Goal: Task Accomplishment & Management: Manage account settings

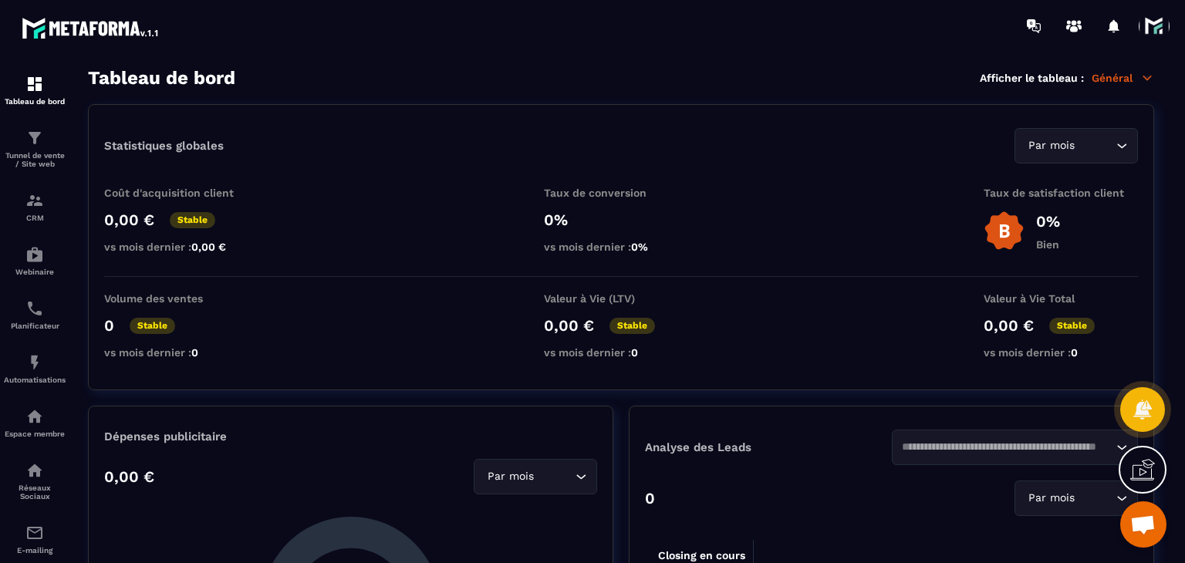
click at [1145, 26] on span at bounding box center [1154, 26] width 31 height 31
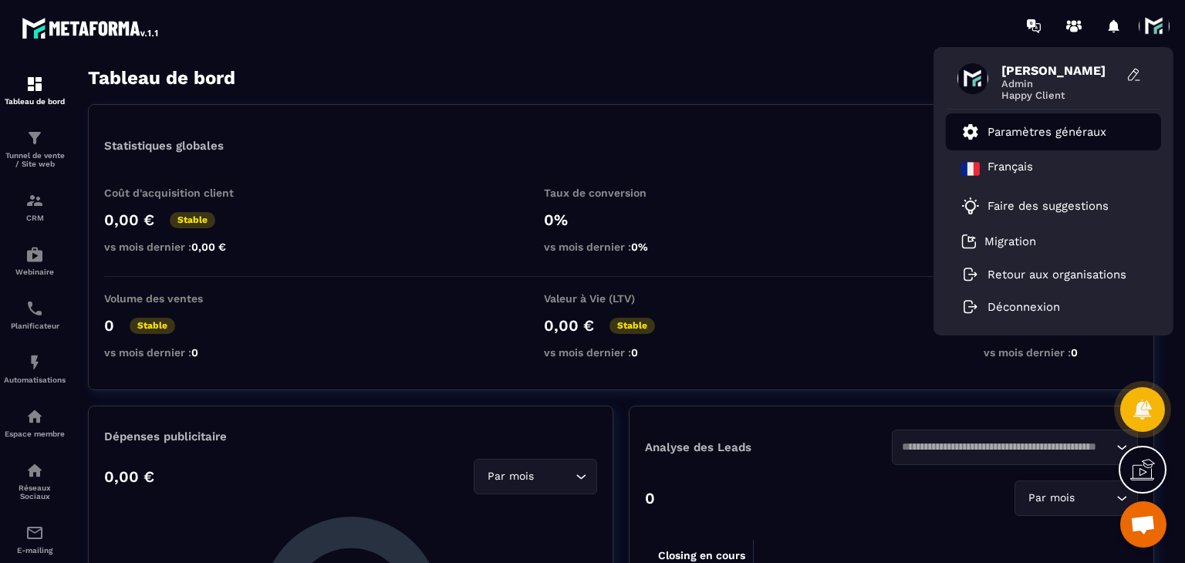
click at [1050, 128] on p "Paramètres généraux" at bounding box center [1047, 132] width 119 height 14
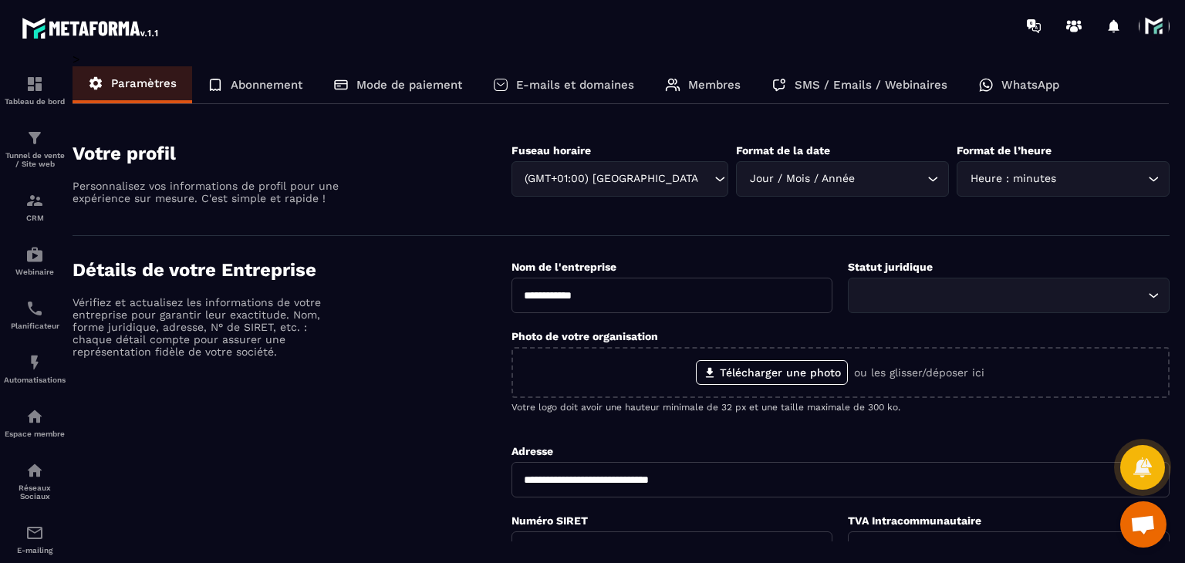
click at [595, 76] on div "E-mails et domaines" at bounding box center [564, 84] width 172 height 37
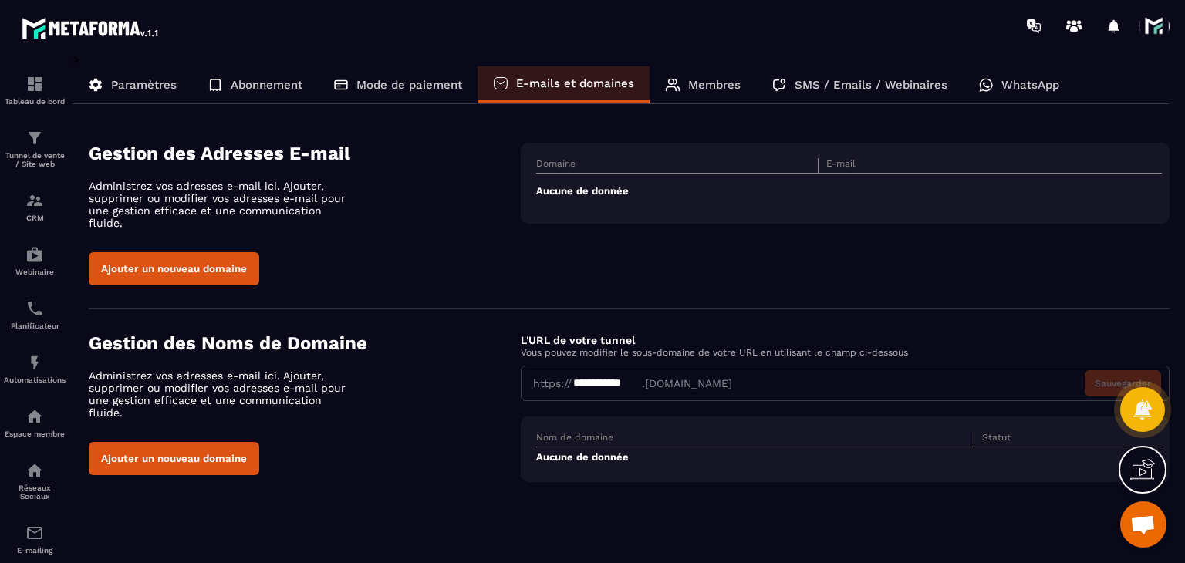
click at [192, 96] on div "Paramètres" at bounding box center [255, 84] width 126 height 37
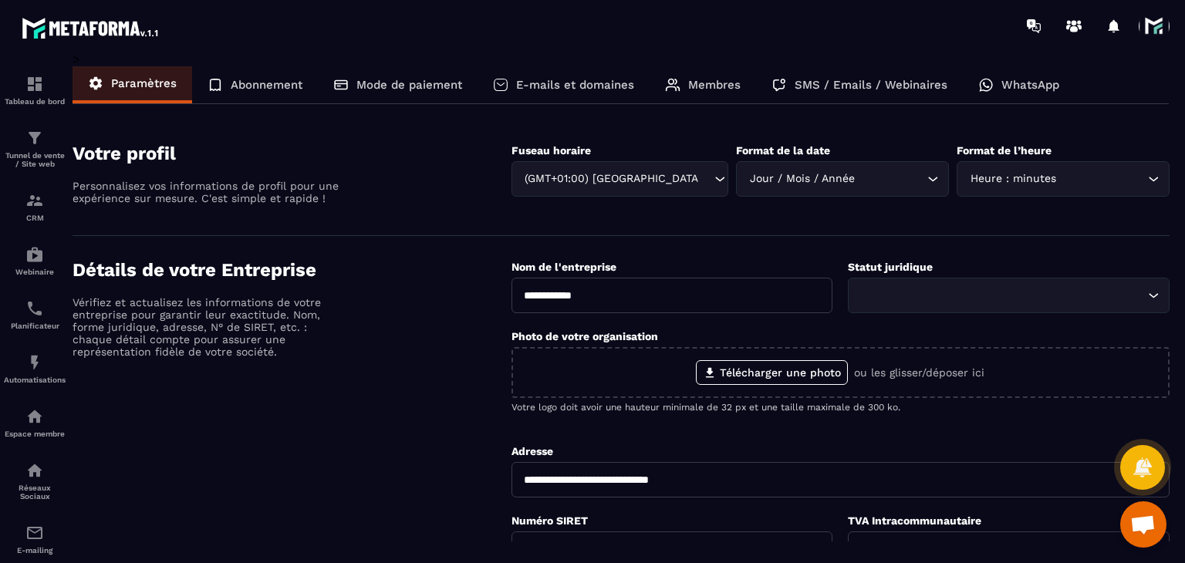
click at [562, 97] on div "E-mails et domaines" at bounding box center [564, 84] width 172 height 37
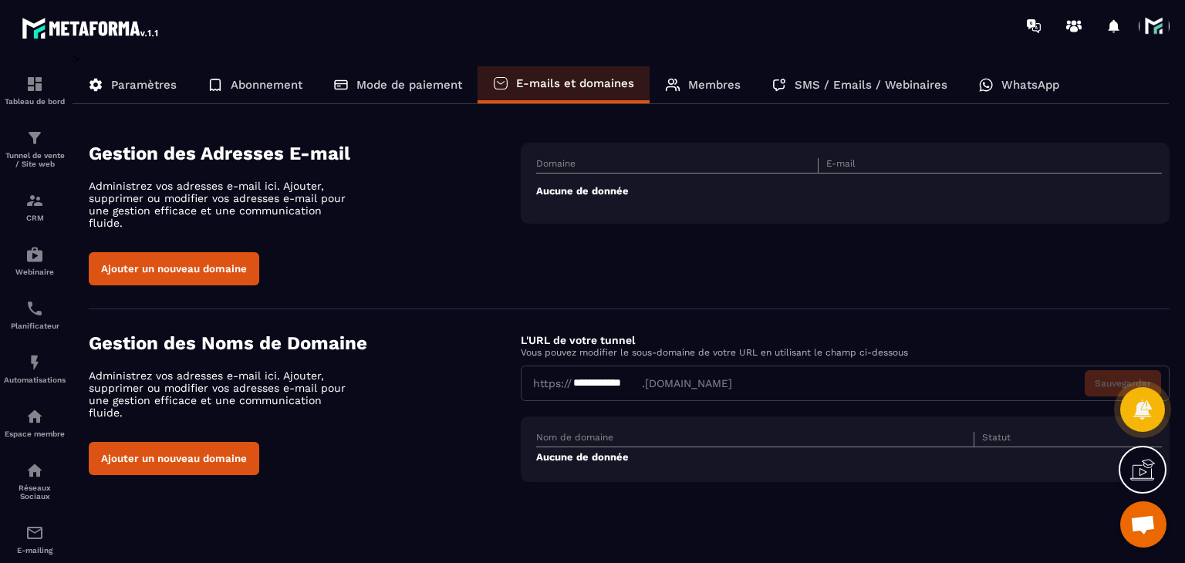
click at [1157, 29] on span at bounding box center [1154, 26] width 31 height 31
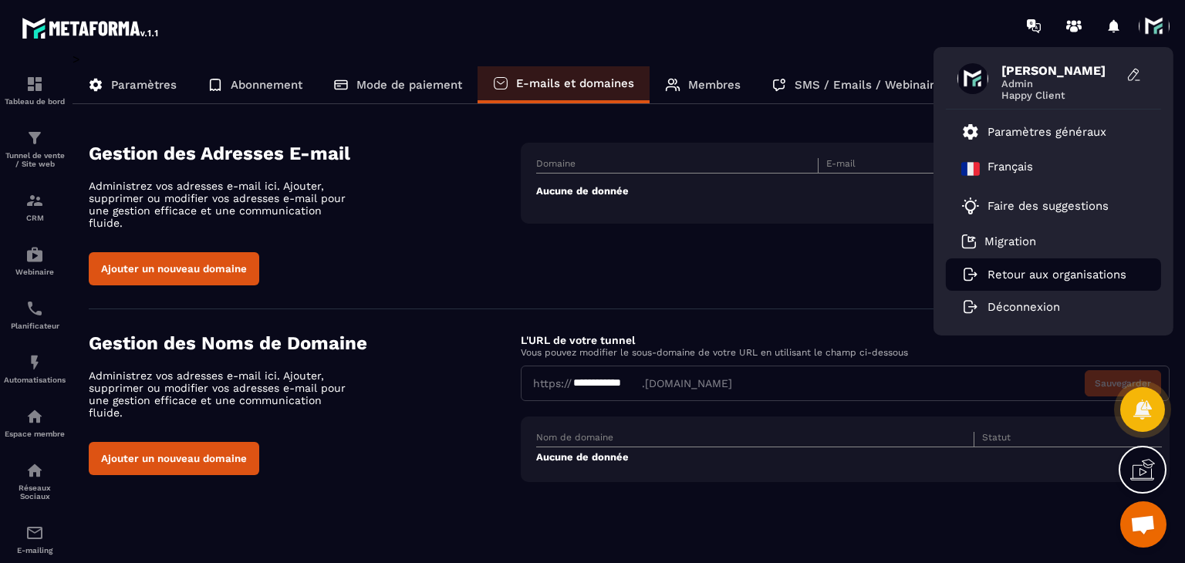
click at [1038, 265] on li "Retour aux organisations" at bounding box center [1053, 275] width 215 height 32
click at [1022, 276] on p "Retour aux organisations" at bounding box center [1057, 275] width 139 height 14
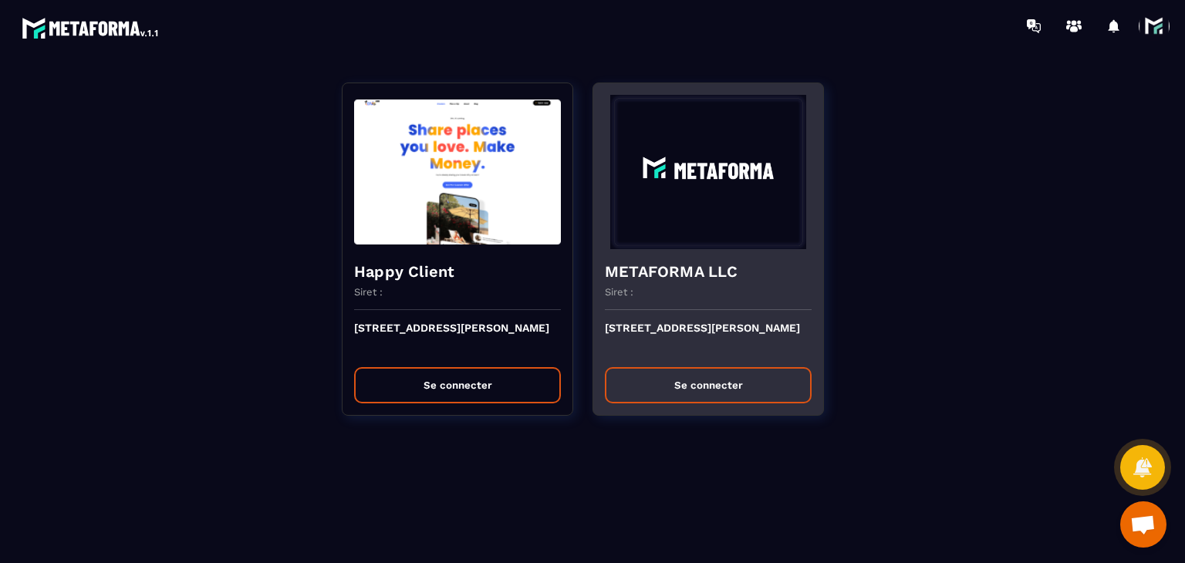
click at [660, 387] on button "Se connecter" at bounding box center [708, 385] width 207 height 36
